Goal: Information Seeking & Learning: Learn about a topic

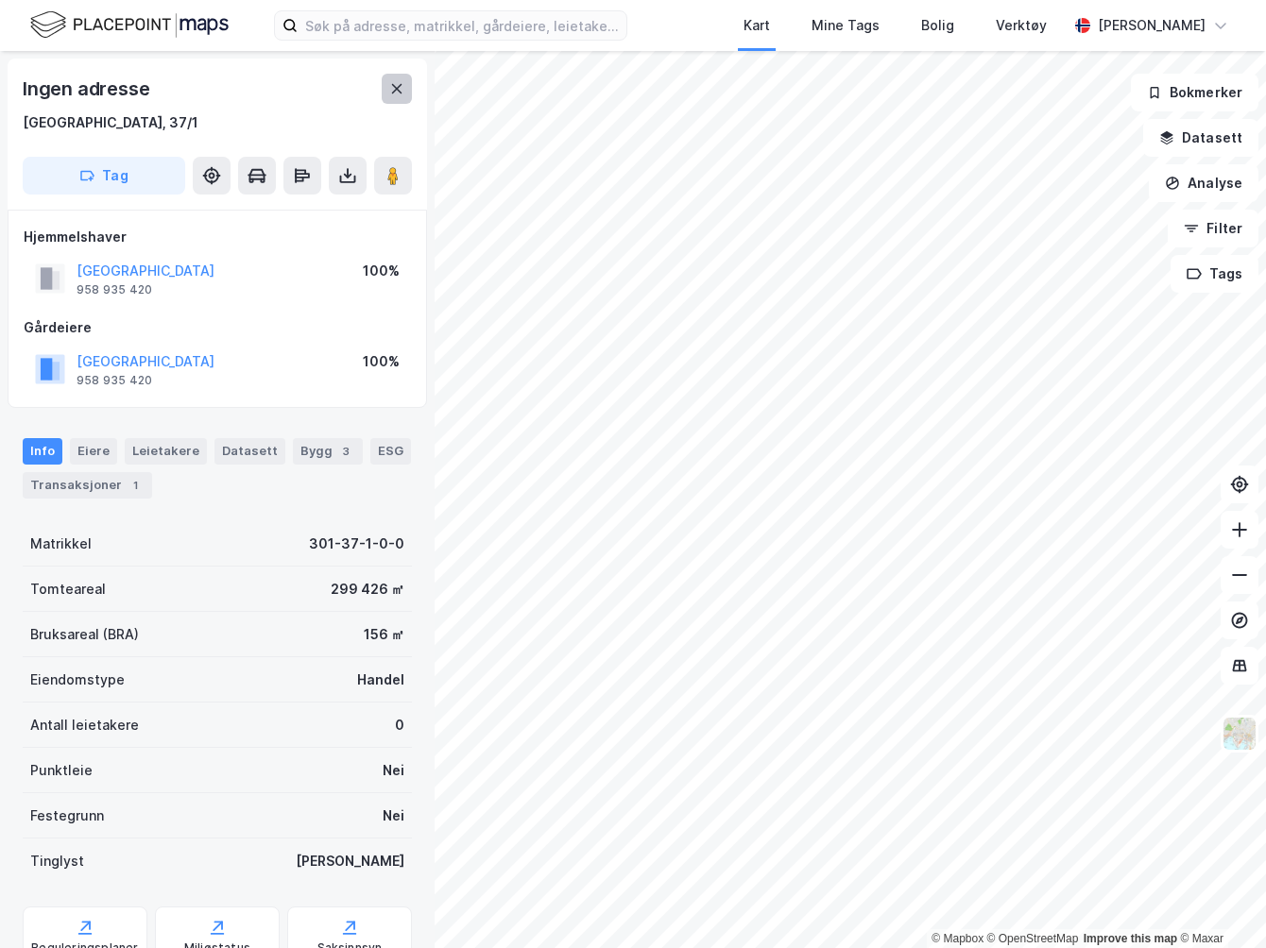
click at [396, 102] on button at bounding box center [397, 89] width 30 height 30
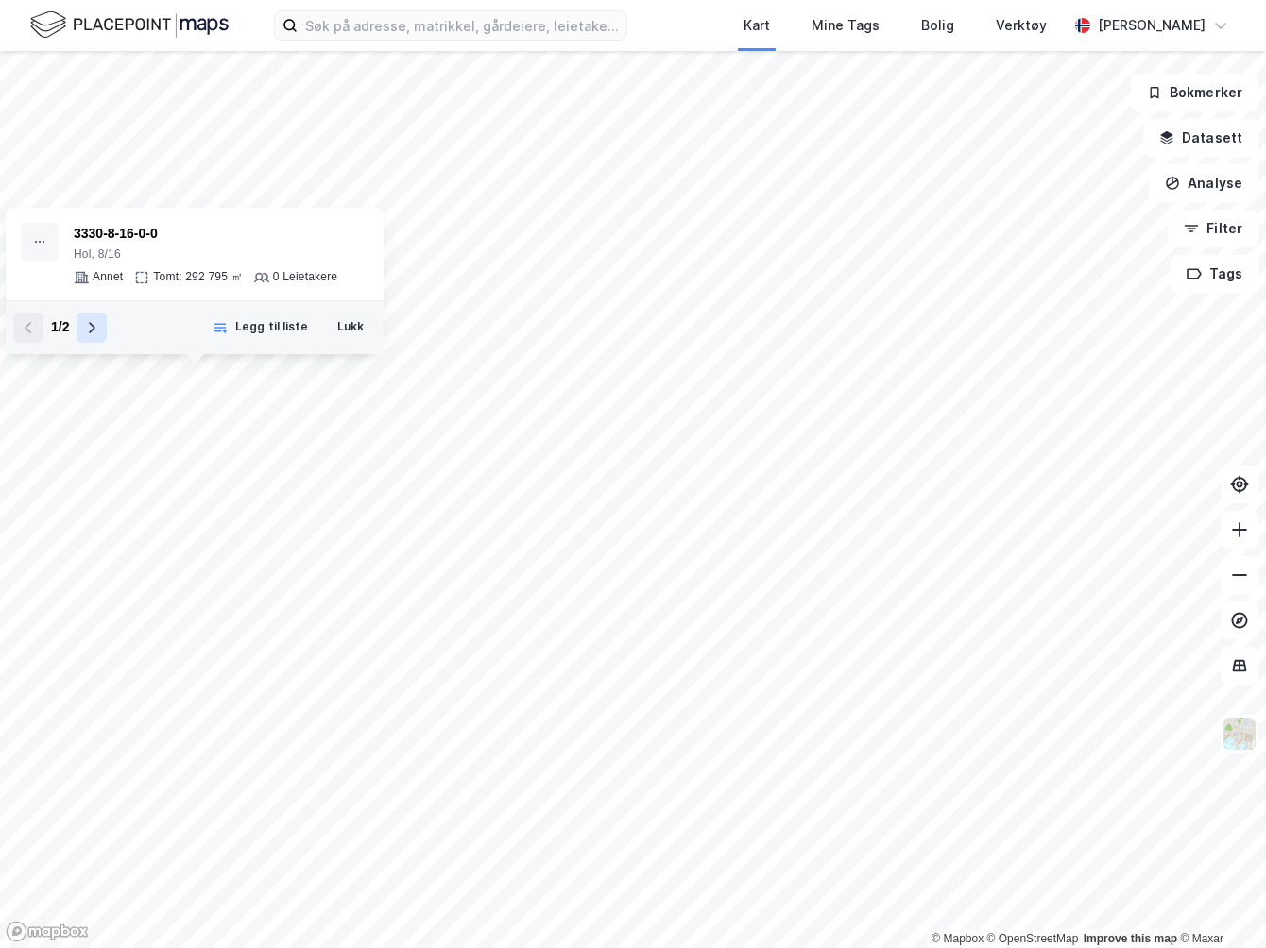
click at [94, 335] on button at bounding box center [92, 328] width 30 height 30
click at [295, 332] on button "Legg til liste" at bounding box center [260, 328] width 120 height 30
click at [344, 341] on button "Lukk" at bounding box center [350, 328] width 51 height 30
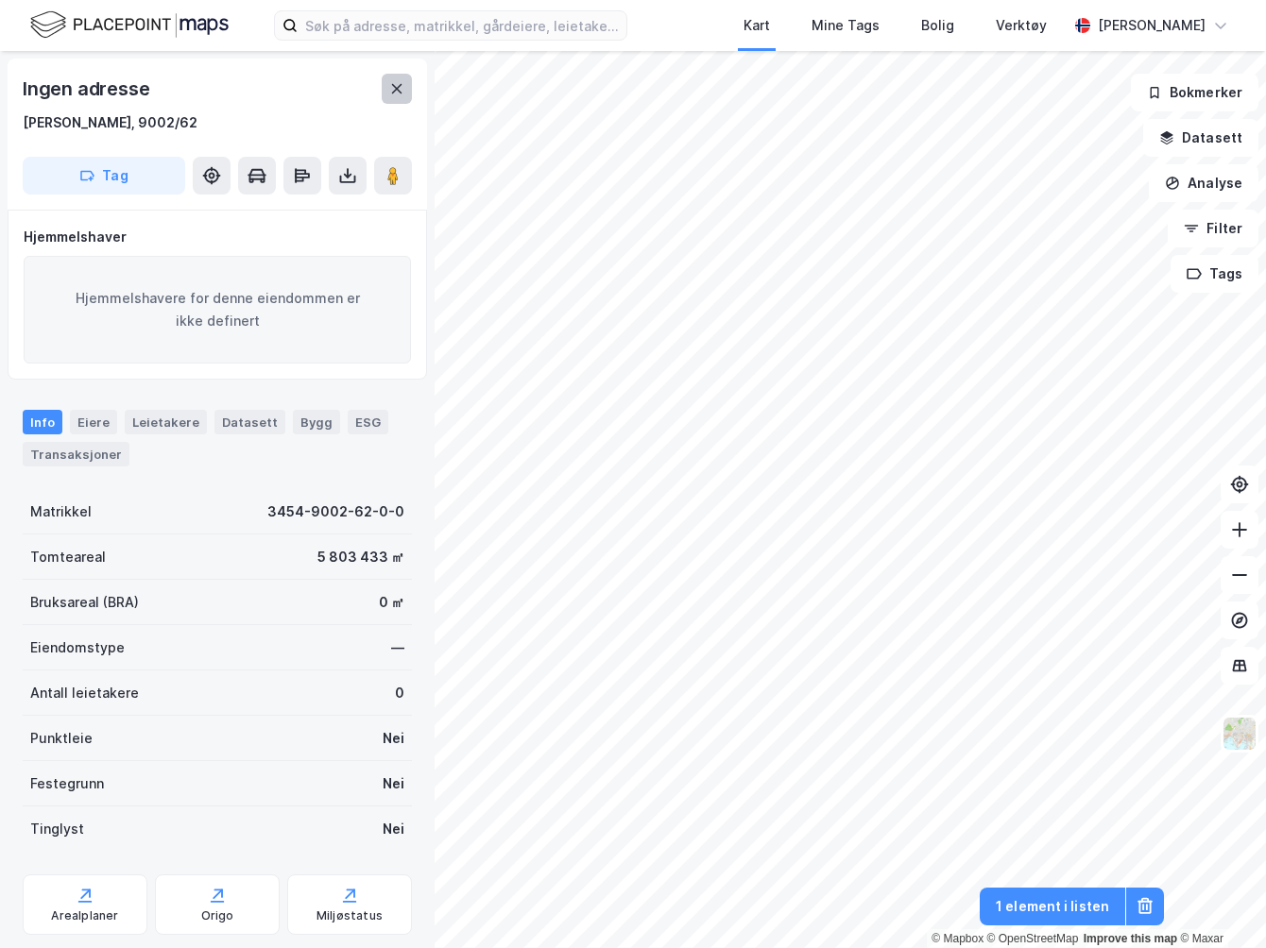
click at [401, 93] on icon at bounding box center [397, 88] width 10 height 9
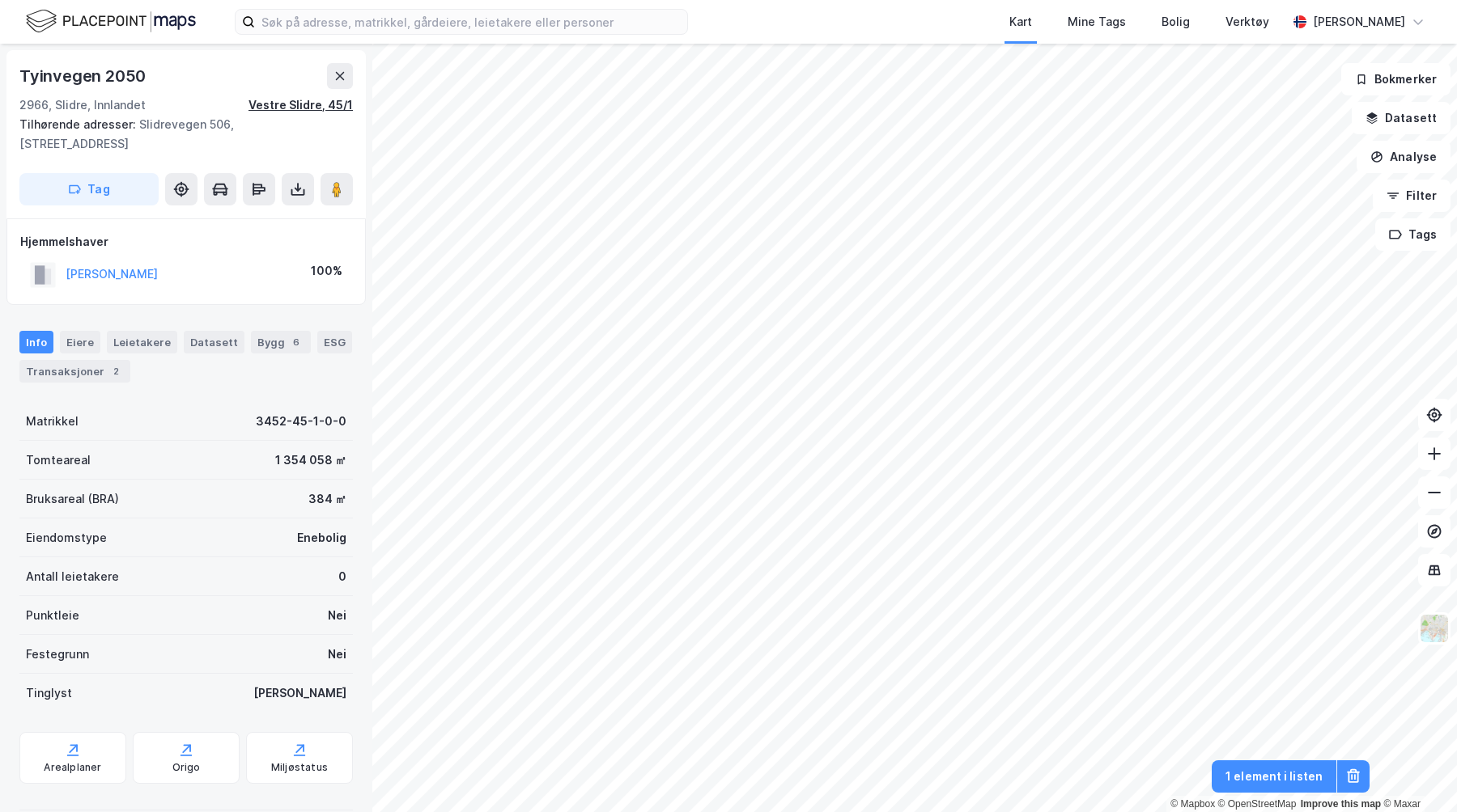
click at [347, 95] on div "Vestre Slidre, 45/1" at bounding box center [301, 104] width 105 height 20
click at [341, 81] on icon at bounding box center [339, 75] width 13 height 13
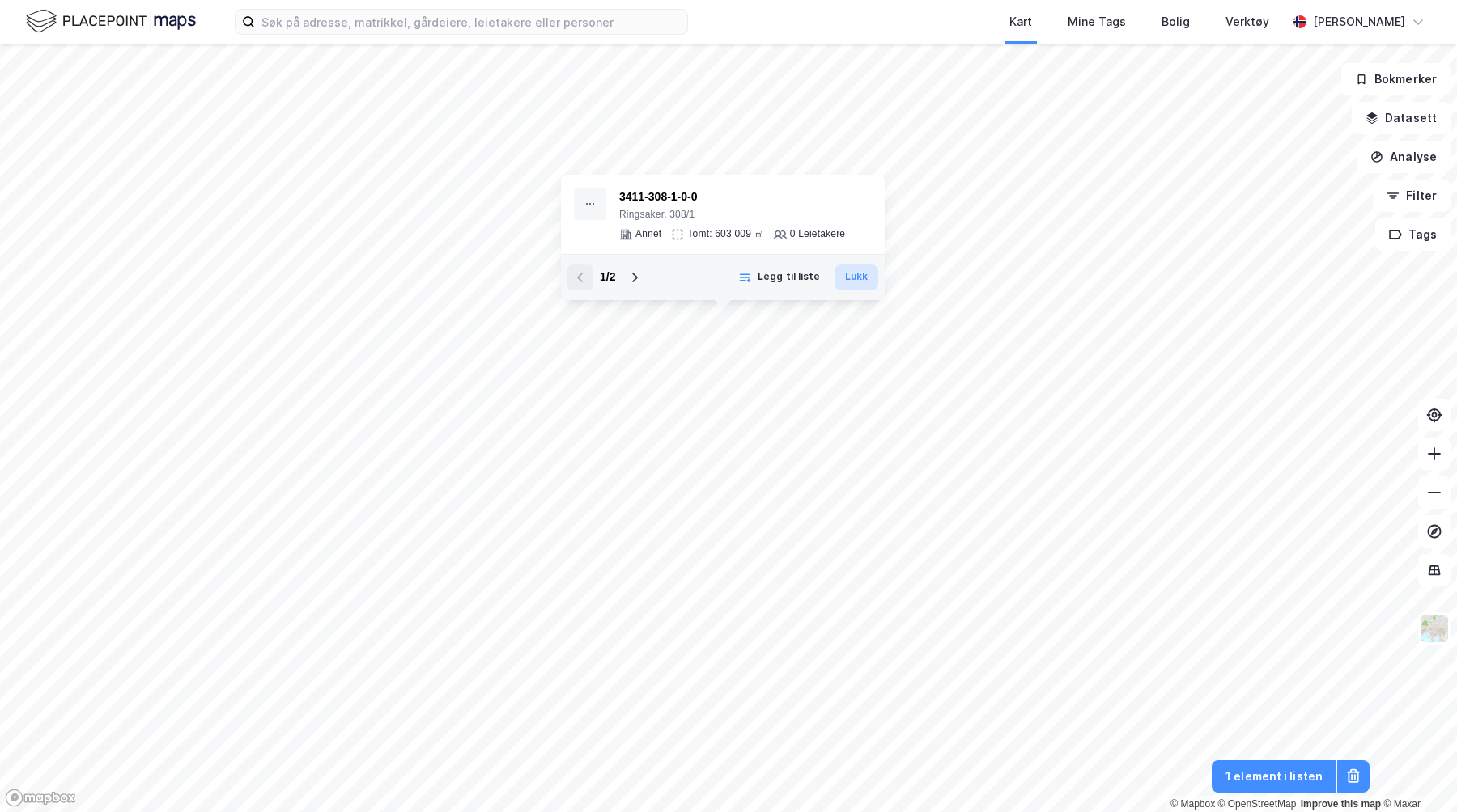
click at [847, 280] on button "Lukk" at bounding box center [856, 278] width 44 height 26
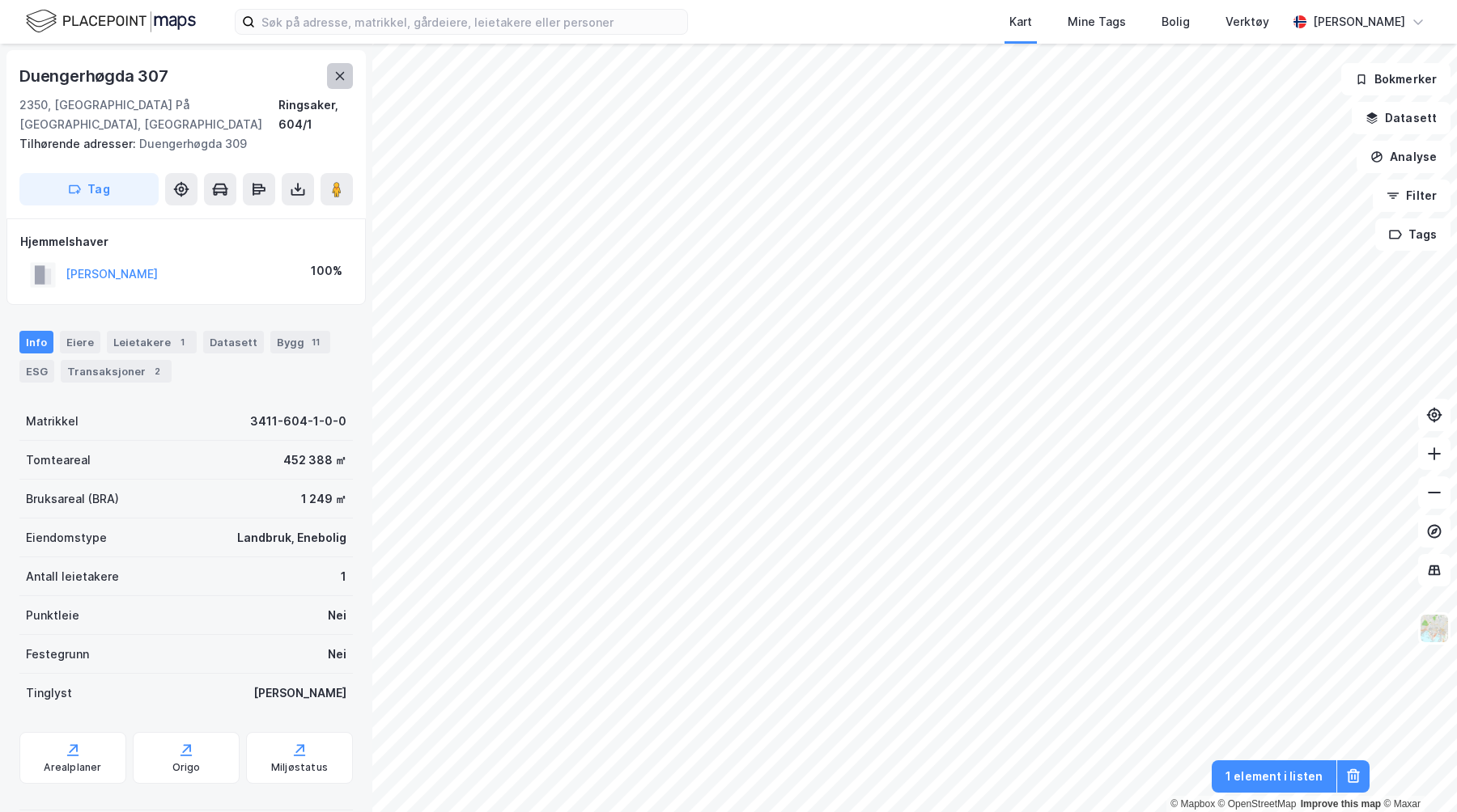
click at [346, 81] on button at bounding box center [340, 76] width 26 height 26
